Goal: Obtain resource: Download file/media

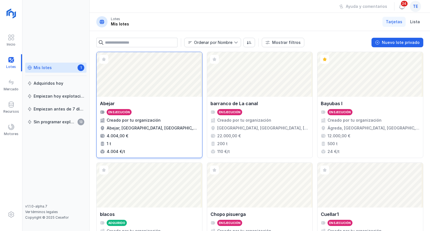
click at [156, 76] on div "Abrir lote" at bounding box center [149, 74] width 105 height 45
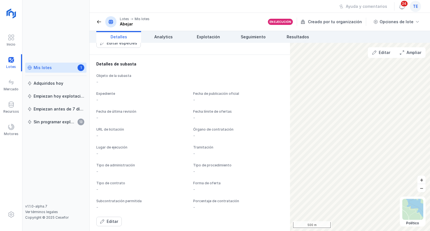
scroll to position [380, 0]
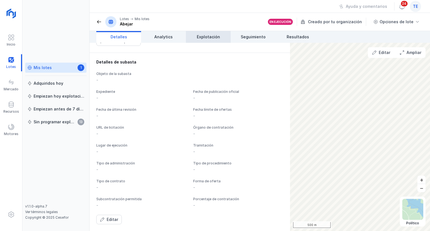
click at [210, 40] on link "Explotación" at bounding box center [208, 37] width 45 height 12
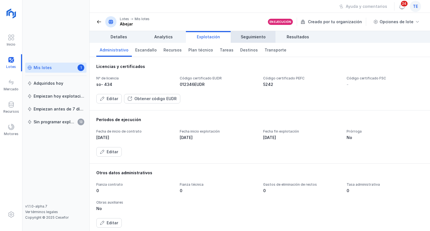
click at [261, 38] on span "Seguimiento" at bounding box center [253, 37] width 25 height 6
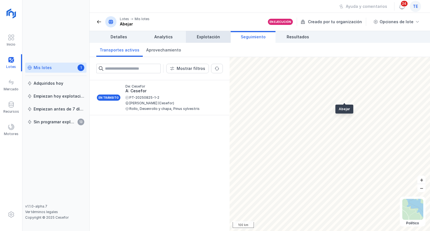
click at [217, 35] on span "Explotación" at bounding box center [208, 37] width 23 height 6
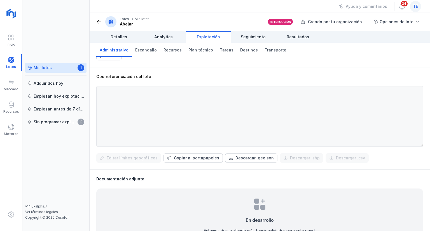
scroll to position [168, 0]
click at [230, 162] on button "Descargar .geojson" at bounding box center [251, 158] width 52 height 10
